Goal: Task Accomplishment & Management: Use online tool/utility

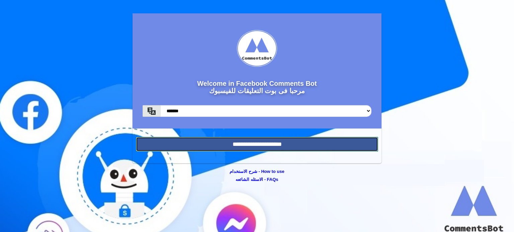
click at [241, 144] on input "**********" at bounding box center [257, 144] width 242 height 15
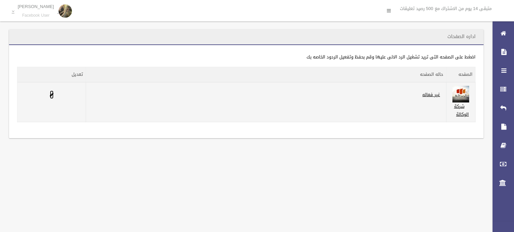
click at [52, 95] on span at bounding box center [52, 95] width 4 height 4
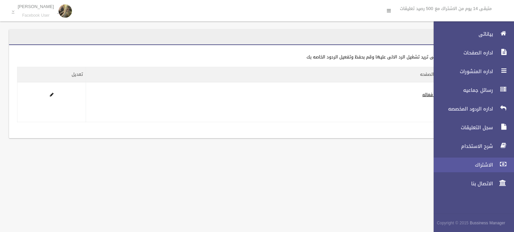
click at [493, 161] on link "الاشتراك" at bounding box center [471, 165] width 86 height 15
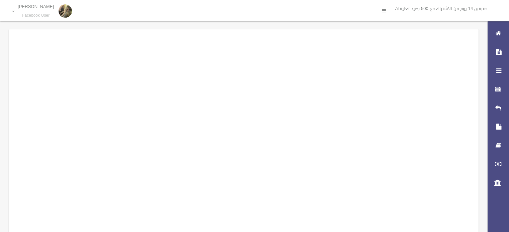
scroll to position [0, -1426]
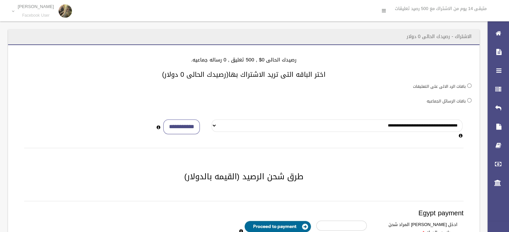
click at [222, 131] on select "**********" at bounding box center [336, 126] width 251 height 12
click at [347, 109] on div "**********" at bounding box center [243, 209] width 471 height 328
click at [187, 121] on input "**********" at bounding box center [181, 127] width 36 height 15
type input "*"
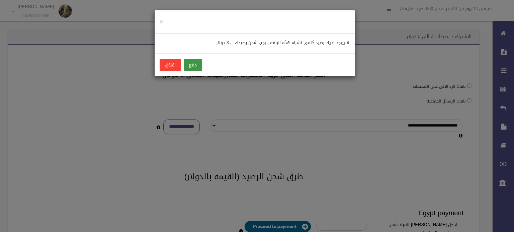
click at [195, 62] on button "دفع" at bounding box center [193, 65] width 18 height 12
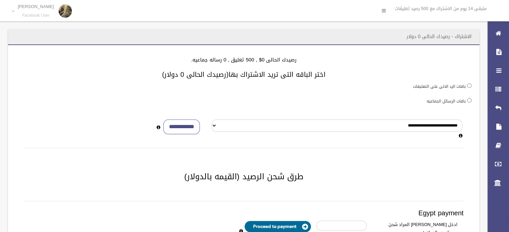
click at [350, 86] on div "باقات الرد الالى على التعليقات" at bounding box center [243, 86] width 455 height 8
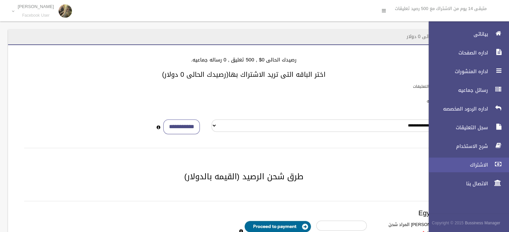
click at [499, 168] on icon at bounding box center [498, 164] width 6 height 13
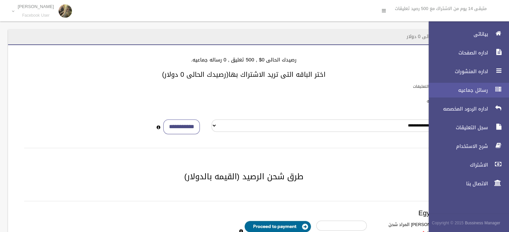
click at [475, 86] on link "رسائل جماعيه" at bounding box center [466, 90] width 86 height 15
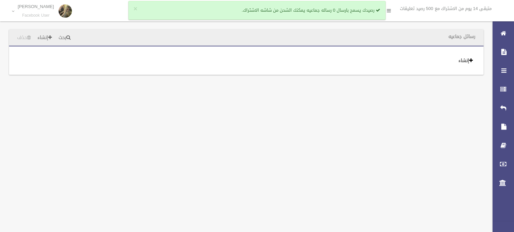
click at [473, 62] on link "إنشاء" at bounding box center [465, 61] width 20 height 12
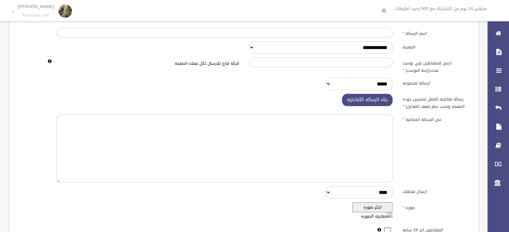
scroll to position [27, 0]
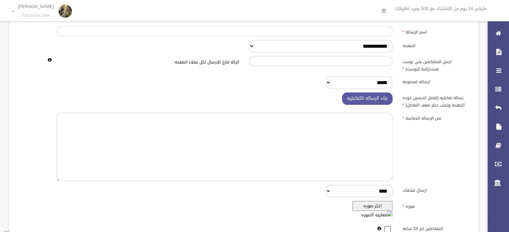
click at [357, 31] on input "اسم الرساله" at bounding box center [225, 31] width 336 height 10
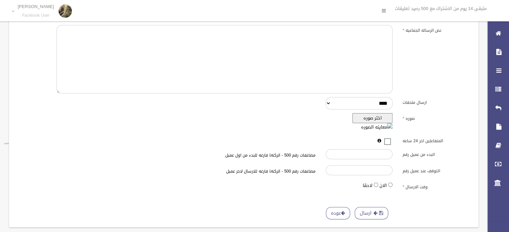
scroll to position [125, 0]
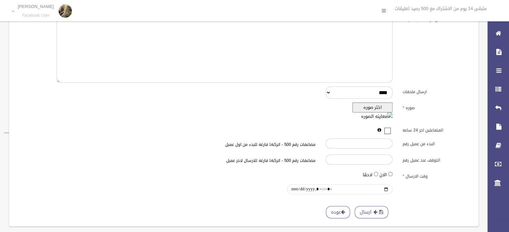
click at [302, 187] on input "وقت الارسال" at bounding box center [339, 190] width 105 height 10
click at [383, 190] on input "وقت الارسال" at bounding box center [339, 190] width 105 height 10
click at [197, 190] on div at bounding box center [243, 190] width 461 height 10
click at [198, 189] on div at bounding box center [243, 190] width 461 height 10
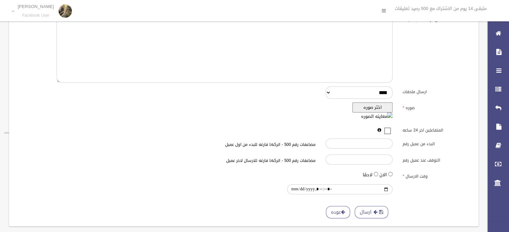
click at [225, 131] on div "المتفاعلين اخر 24 ساعه" at bounding box center [243, 130] width 461 height 10
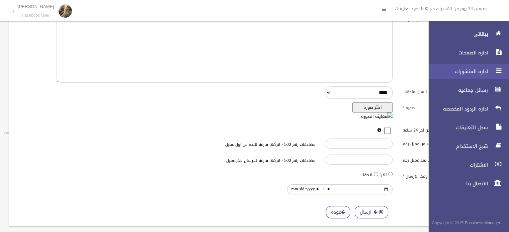
click at [493, 67] on div at bounding box center [497, 70] width 13 height 13
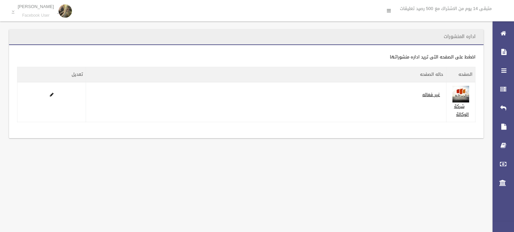
drag, startPoint x: 295, startPoint y: 93, endPoint x: 212, endPoint y: 123, distance: 88.0
click at [212, 123] on div "تطبيق مسح البيانات اضغط على الصفحه التى تريد اداره منشوراتها الصفحه حاله الصفحه…" at bounding box center [246, 91] width 474 height 93
click at [210, 168] on div "اداره المنشورات تطبيق مسح البيانات" at bounding box center [257, 116] width 514 height 232
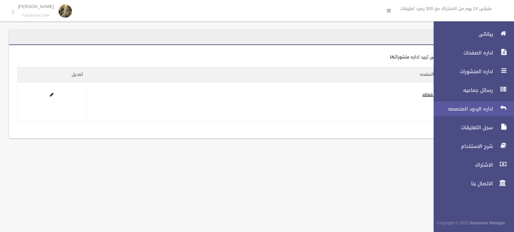
click at [475, 104] on link "اداره الردود المخصصه" at bounding box center [471, 109] width 86 height 15
